Goal: Navigation & Orientation: Find specific page/section

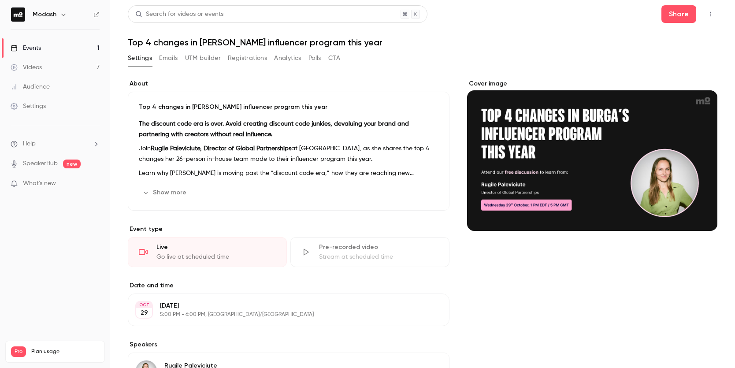
click at [86, 51] on link "Events 1" at bounding box center [55, 47] width 110 height 19
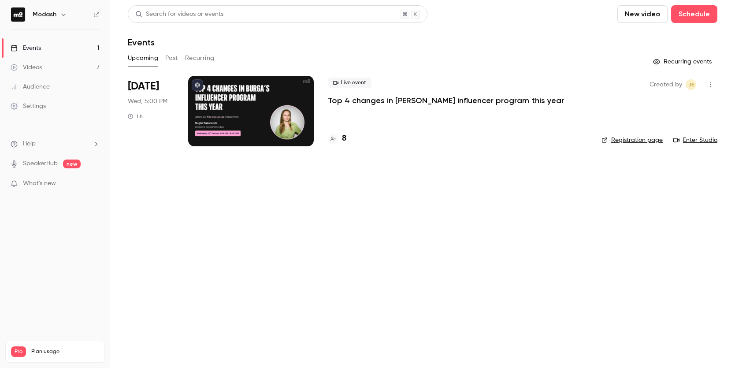
click at [68, 48] on link "Events 1" at bounding box center [55, 47] width 110 height 19
